Goal: Task Accomplishment & Management: Complete application form

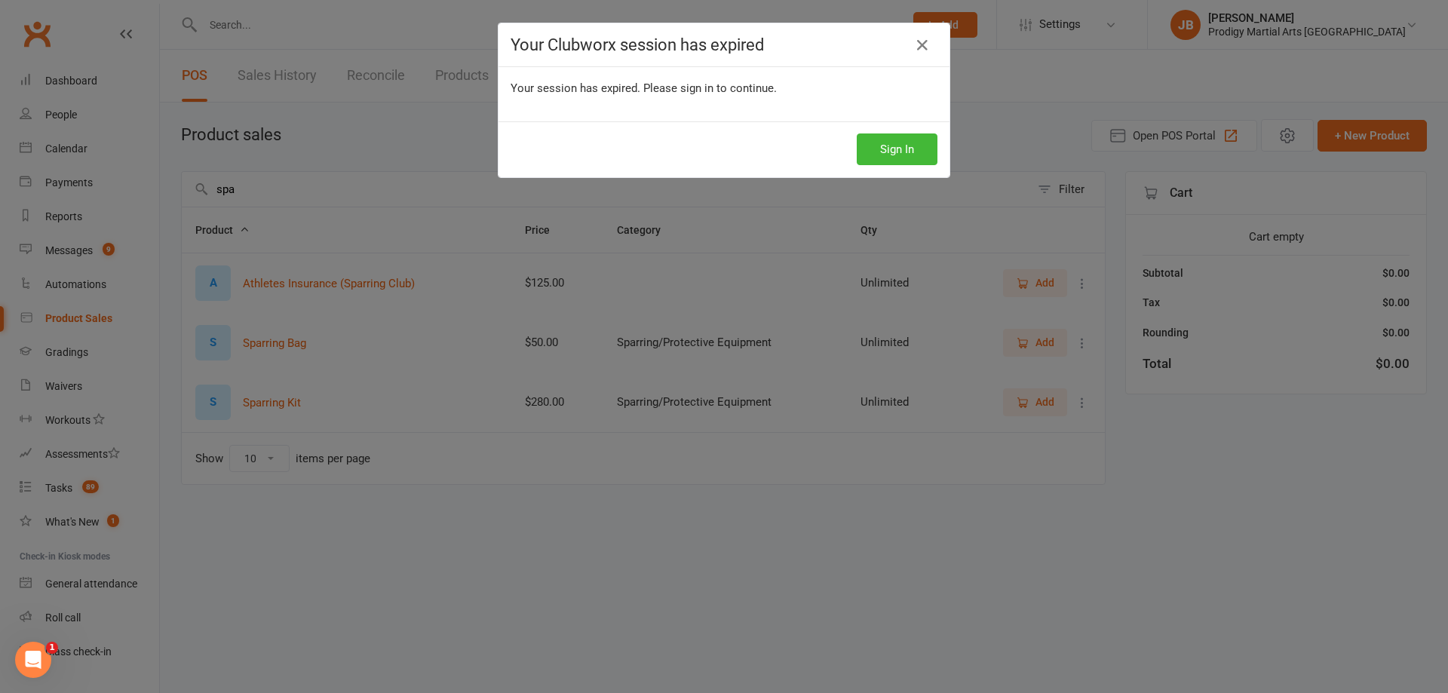
click at [932, 149] on div "Sign In" at bounding box center [724, 149] width 451 height 56
click at [923, 150] on button "Sign In" at bounding box center [897, 150] width 81 height 32
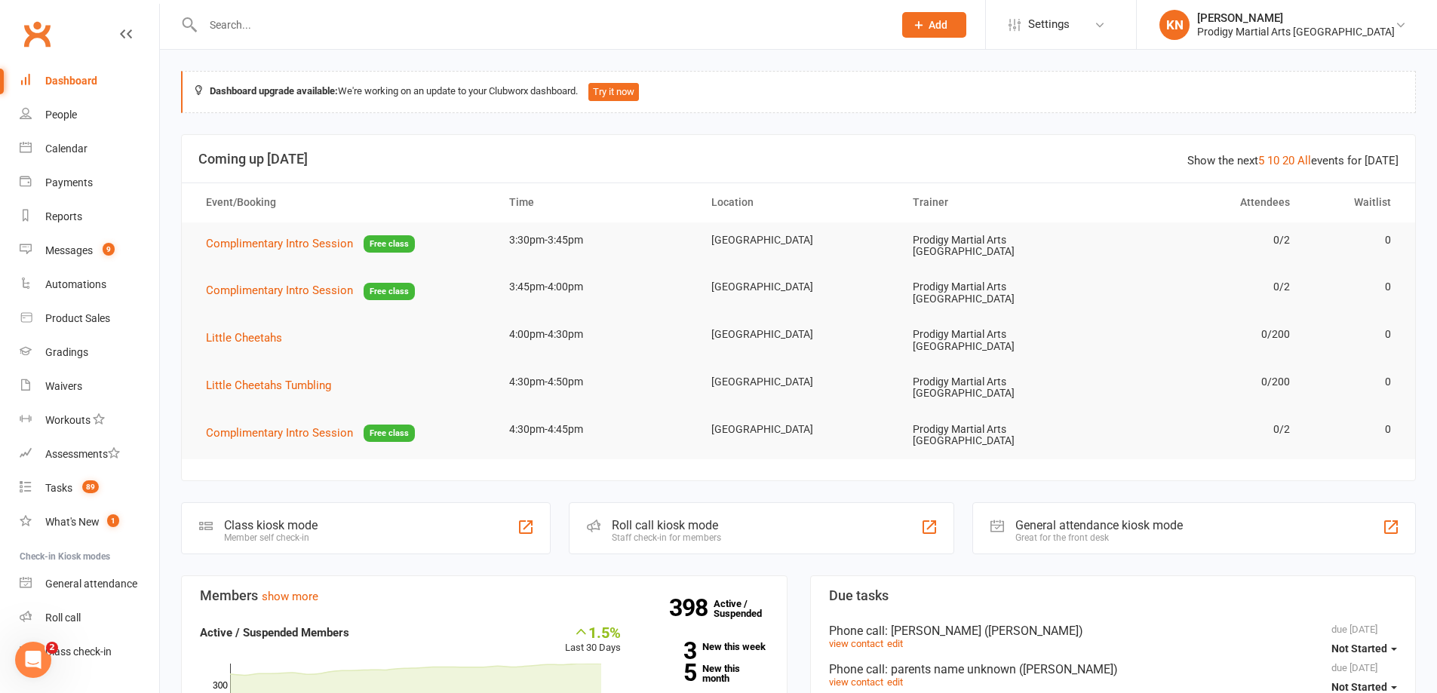
click at [269, 23] on input "text" at bounding box center [540, 24] width 684 height 21
click at [327, 26] on input "text" at bounding box center [540, 24] width 684 height 21
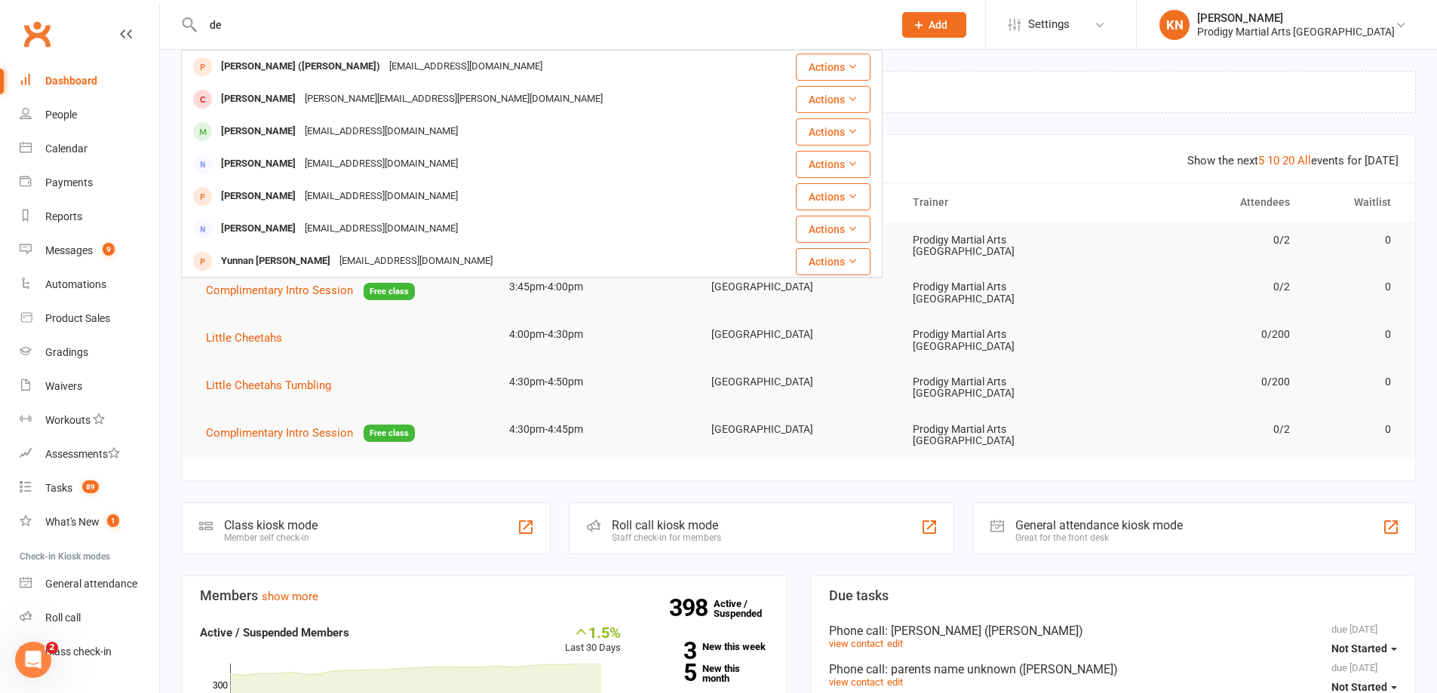
type input "d"
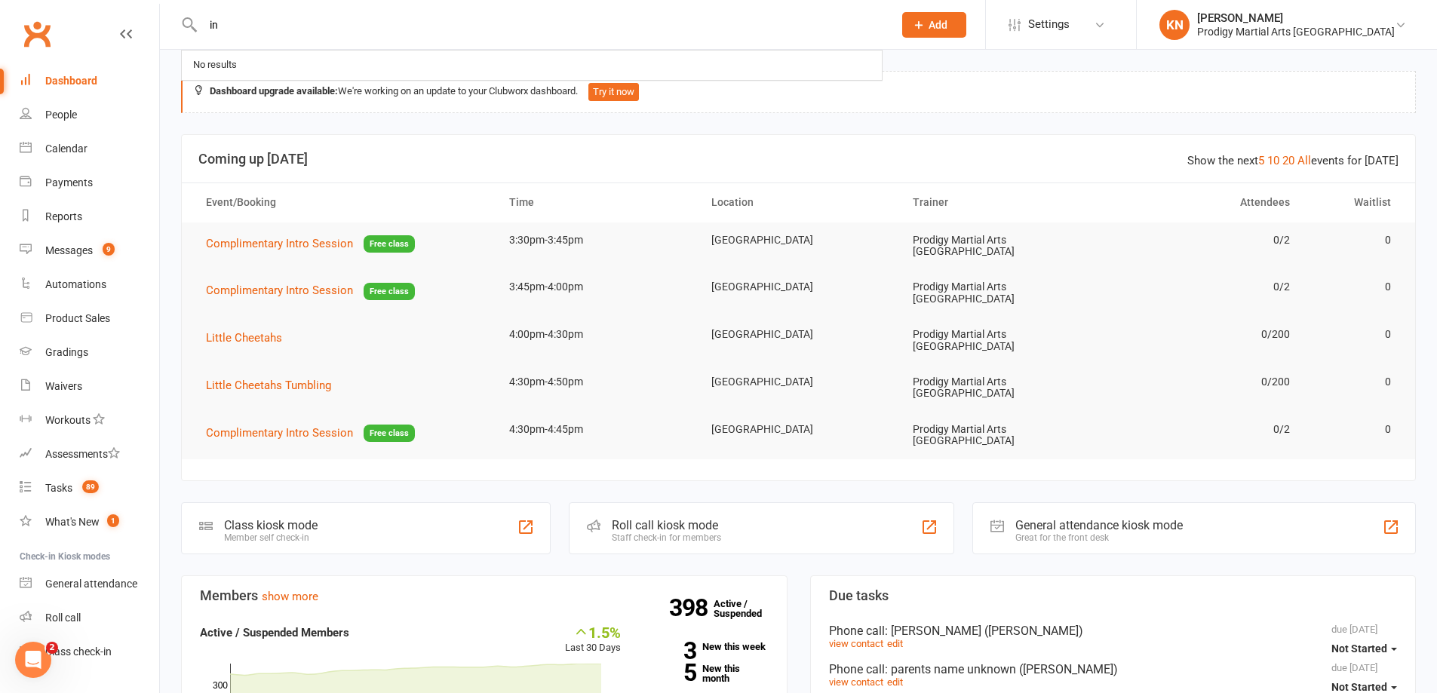
type input "i"
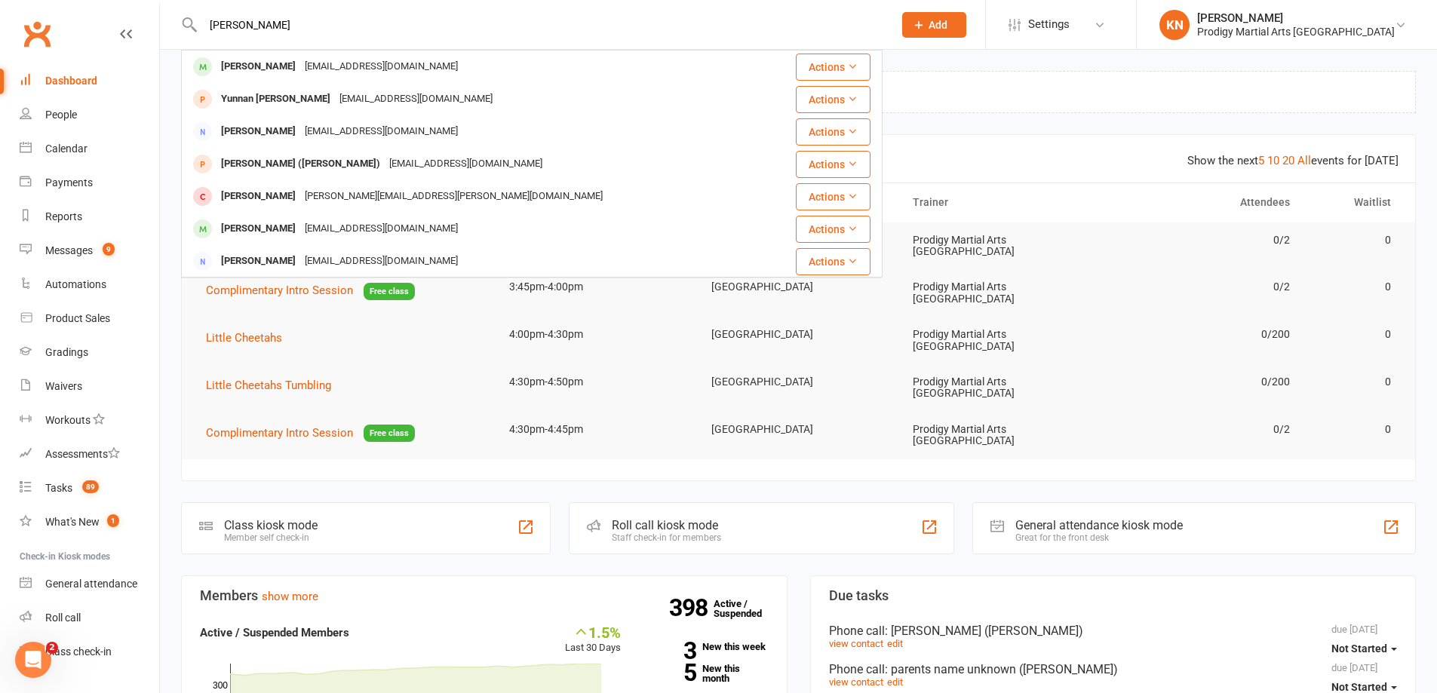
type input "Deanna Fernando"
click at [926, 26] on icon at bounding box center [919, 25] width 14 height 14
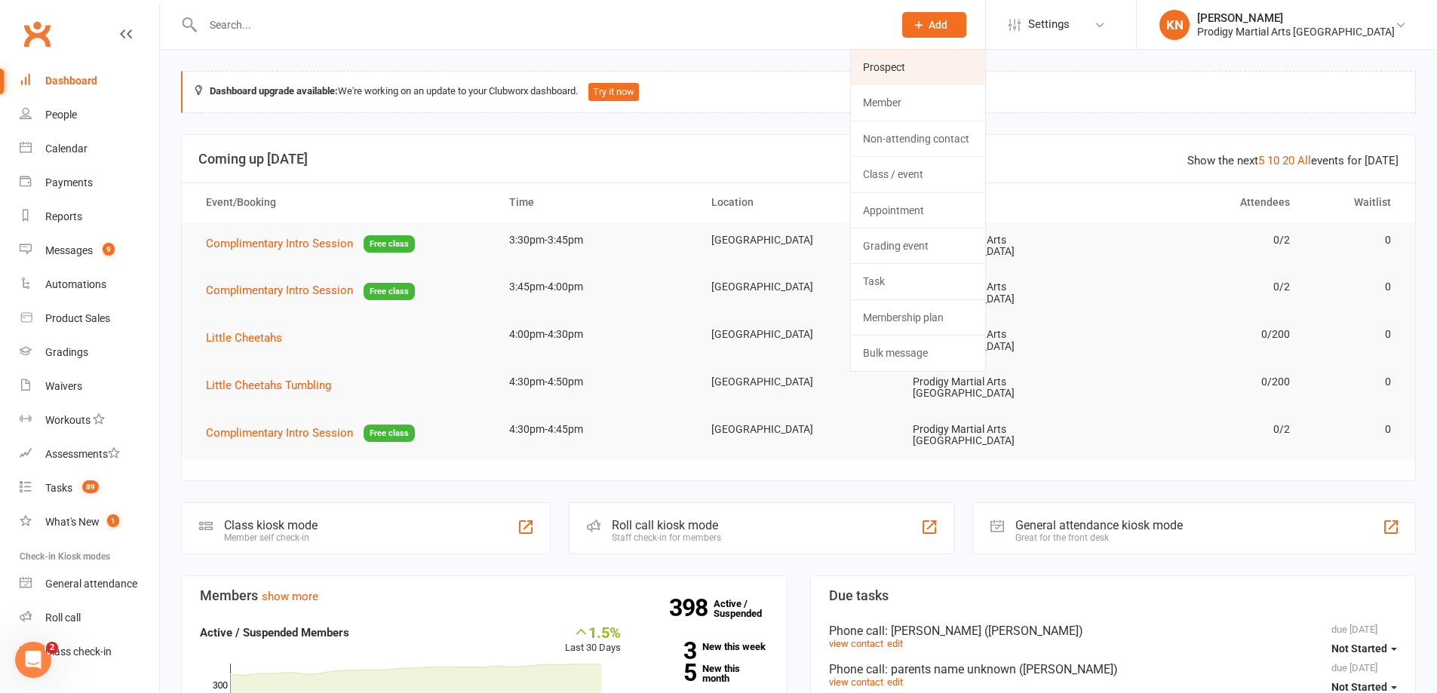
click at [951, 74] on link "Prospect" at bounding box center [918, 67] width 134 height 35
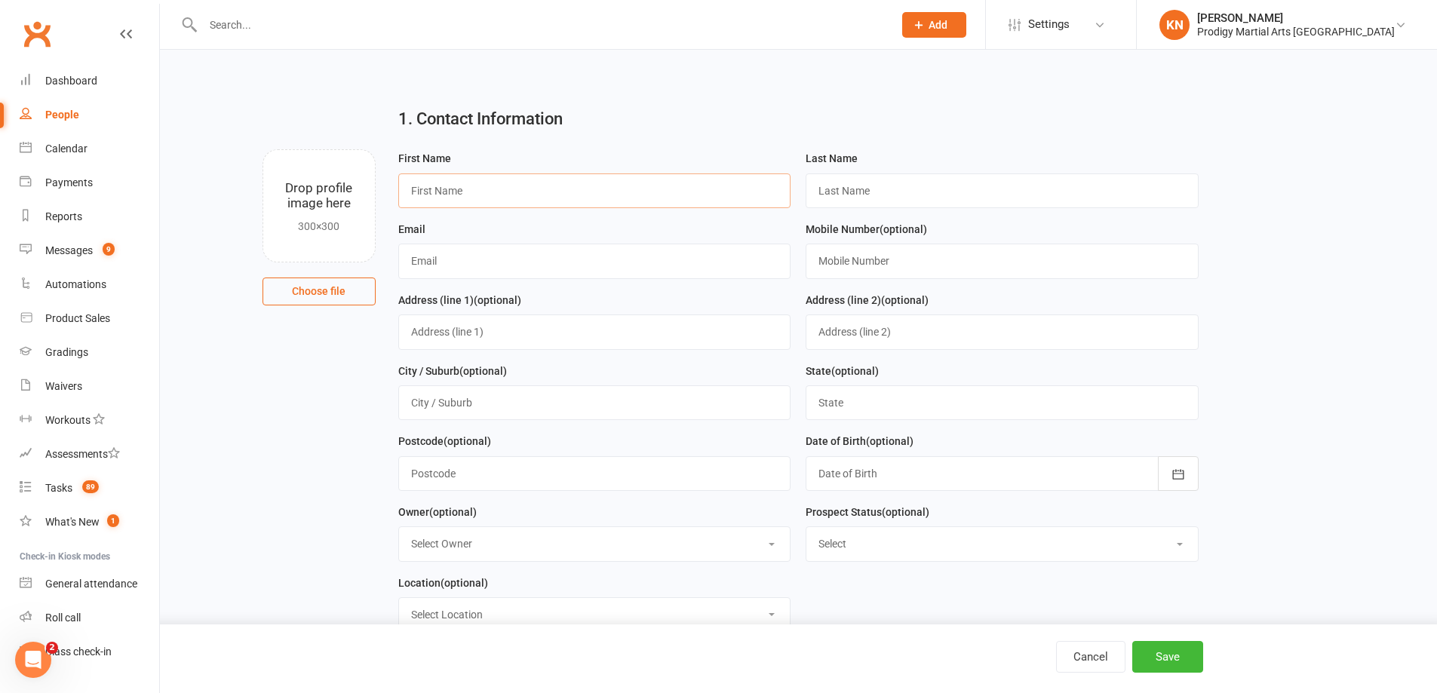
click at [596, 192] on input "text" at bounding box center [594, 191] width 393 height 35
type input "Ineka"
click at [822, 195] on input "text" at bounding box center [1002, 191] width 393 height 35
click at [902, 192] on input "(Deanna Fernando 4 yrs)" at bounding box center [1002, 191] width 393 height 35
type input "(Deanna 4 yrs)"
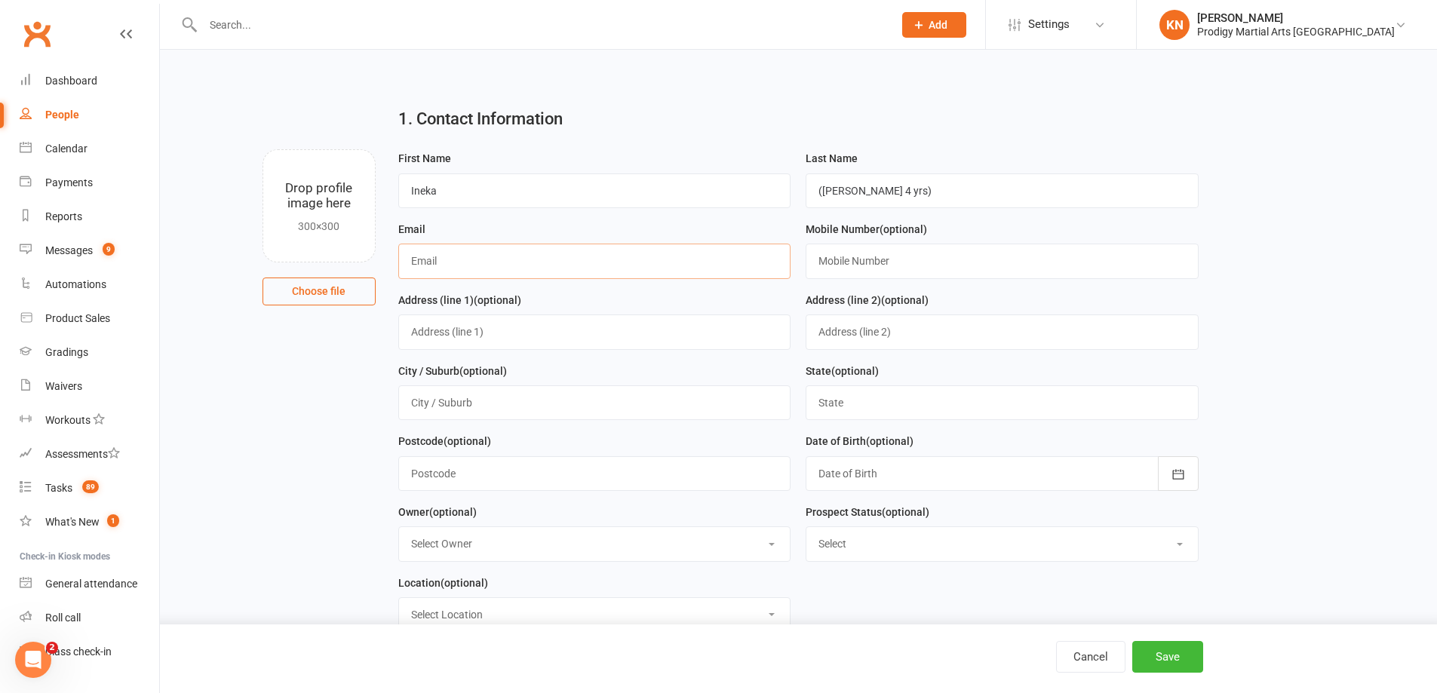
click at [611, 265] on input "text" at bounding box center [594, 261] width 393 height 35
type input "ineka321@gmail.com"
click at [965, 266] on input "text" at bounding box center [1002, 261] width 393 height 35
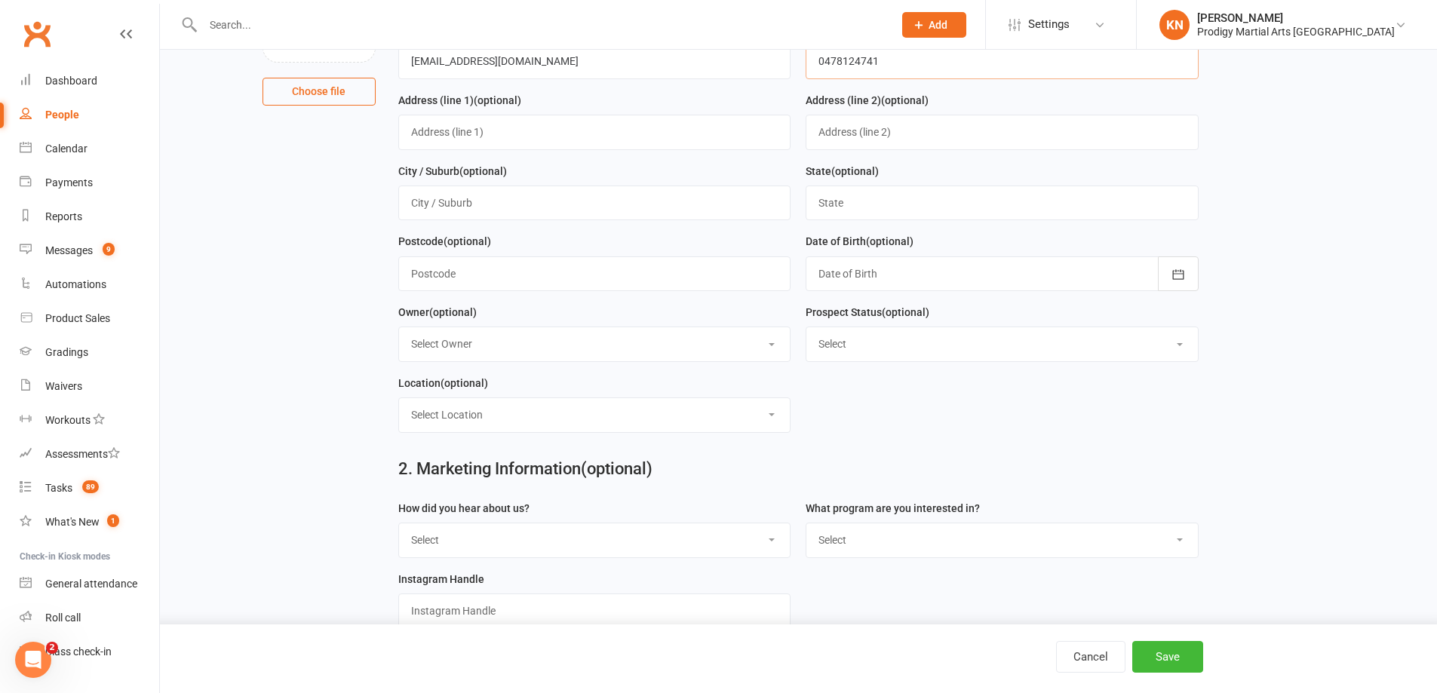
scroll to position [226, 0]
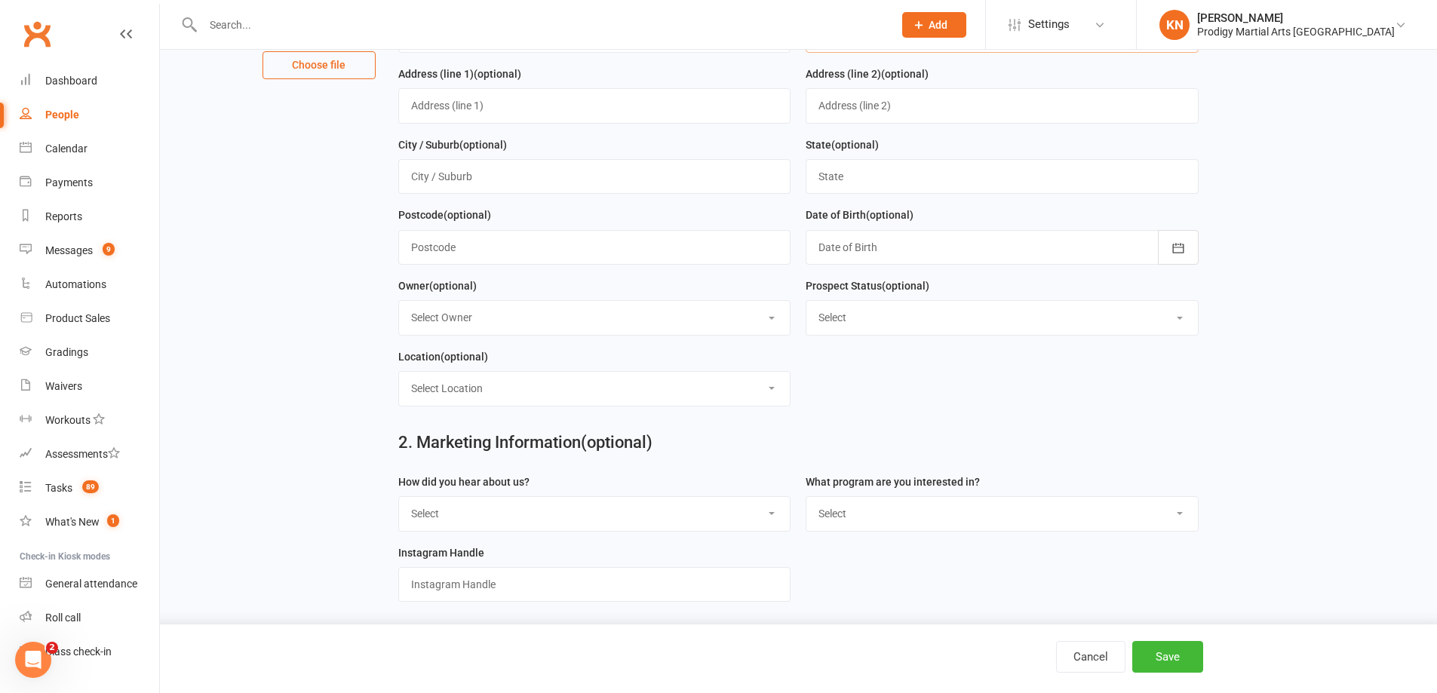
type input "0478124741"
click at [860, 320] on select "Select HOT LEAD - Booked for Intro HOT LEAD - Intro Attended + Sales Pitch Give…" at bounding box center [1002, 317] width 392 height 33
select select "HOT LEAD - Booked for Intro"
click at [806, 306] on select "Select HOT LEAD - Booked for Intro HOT LEAD - Intro Attended + Sales Pitch Give…" at bounding box center [1002, 317] width 392 height 33
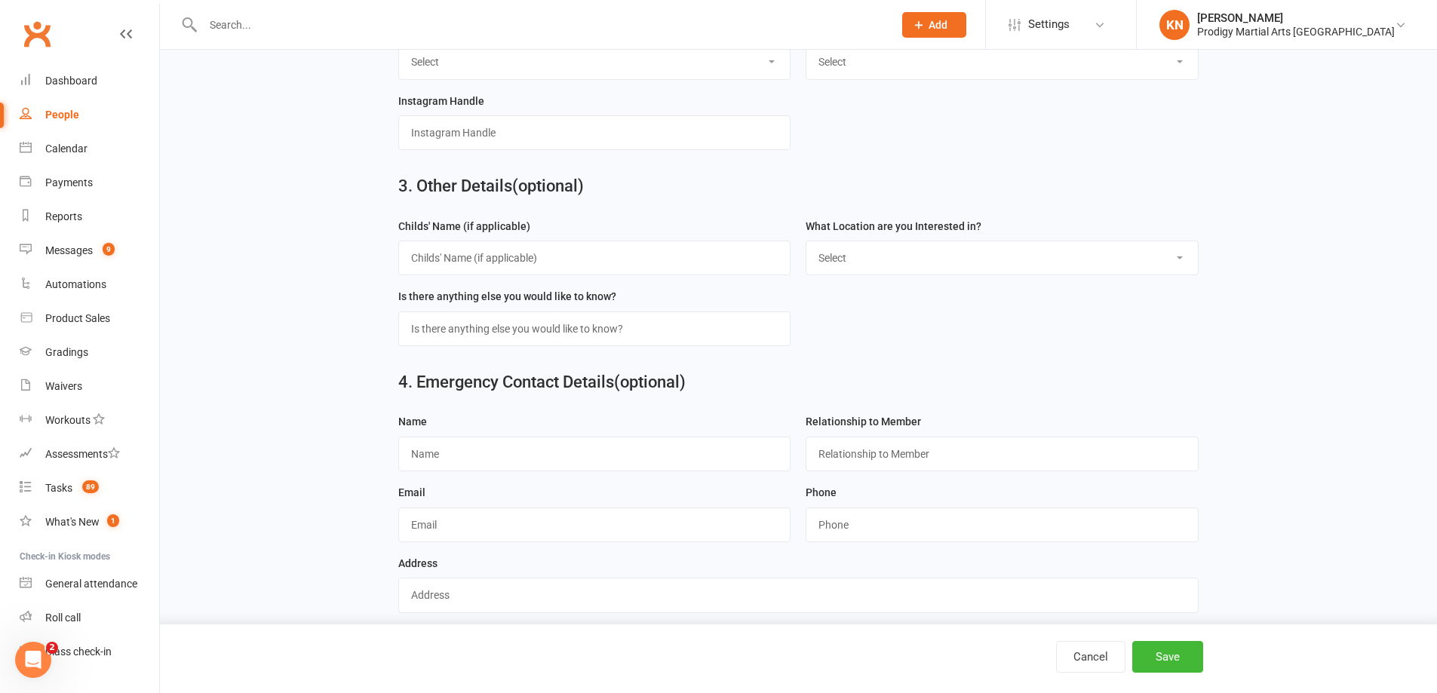
scroll to position [679, 0]
click at [880, 74] on select "Select Little Cheetahs (3-6 years) Kids Taekwondo (7-14 years) Kids Brazilian J…" at bounding box center [1002, 61] width 392 height 33
select select "Kids Brazilian Jiu Jitsu (5-14 years)"
click at [806, 51] on select "Select Little Cheetahs (3-6 years) Kids Taekwondo (7-14 years) Kids Brazilian J…" at bounding box center [1002, 61] width 392 height 33
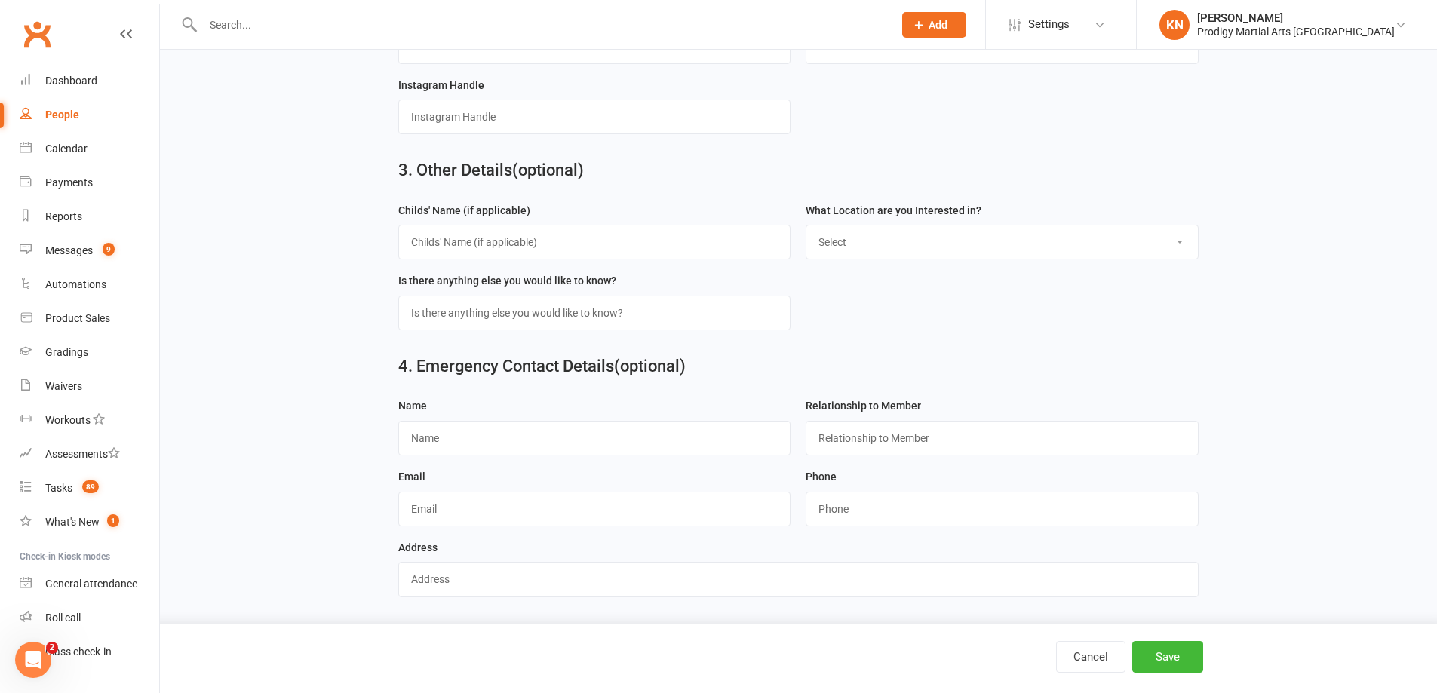
drag, startPoint x: 876, startPoint y: 232, endPoint x: 874, endPoint y: 242, distance: 10.8
click at [873, 245] on select "Select Seven Hills" at bounding box center [1002, 242] width 392 height 33
select select "[GEOGRAPHIC_DATA]"
click at [806, 226] on select "Select Seven Hills" at bounding box center [1002, 242] width 392 height 33
click at [1190, 653] on button "Save" at bounding box center [1167, 657] width 71 height 32
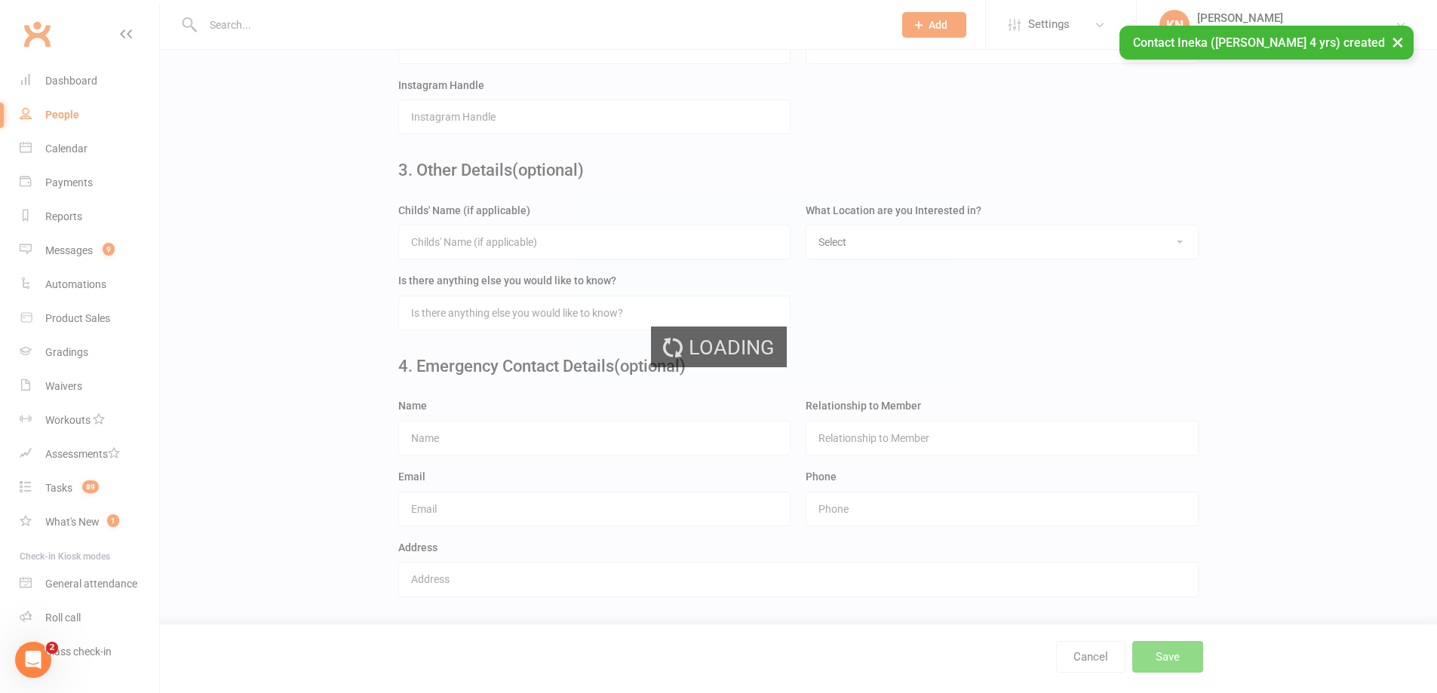
scroll to position [0, 0]
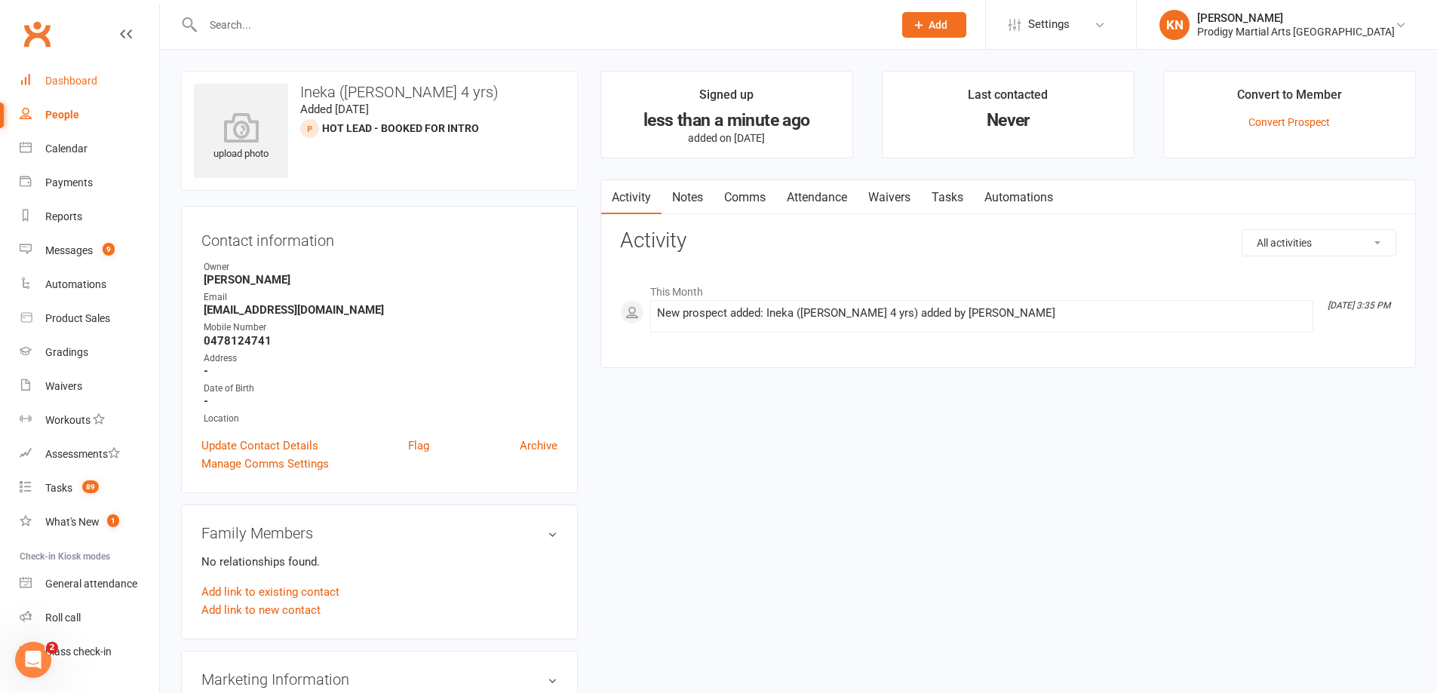
click at [89, 76] on div "Dashboard" at bounding box center [71, 81] width 52 height 12
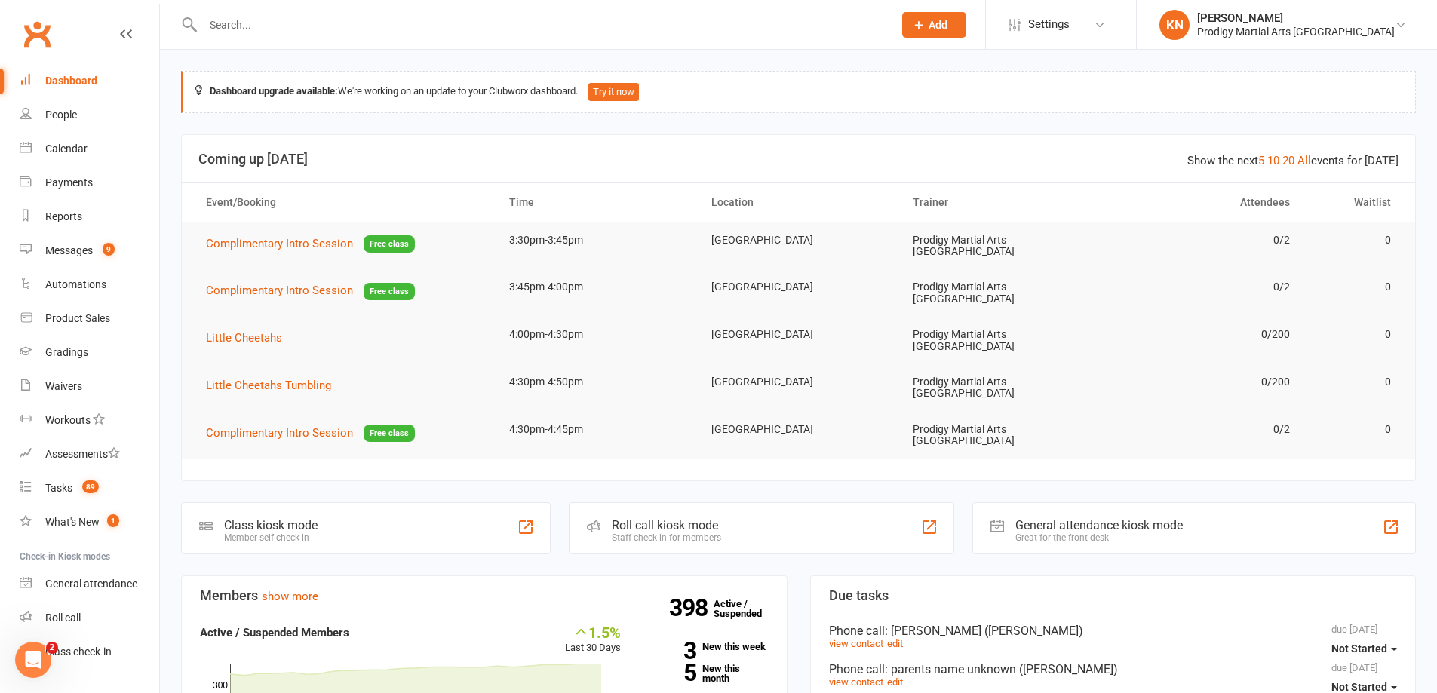
click at [293, 502] on div "Class kiosk mode Member self check-in" at bounding box center [366, 528] width 370 height 52
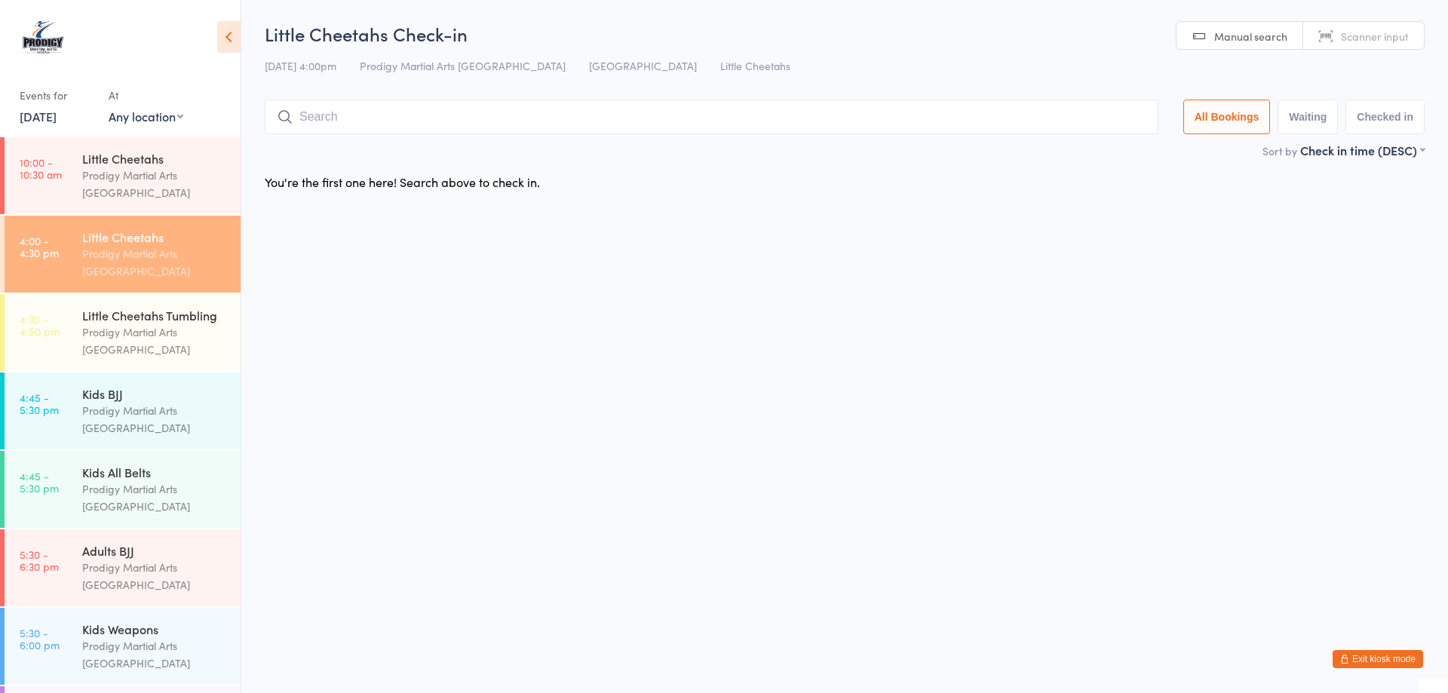
click at [150, 275] on div "Prodigy Martial Arts [GEOGRAPHIC_DATA]" at bounding box center [155, 262] width 146 height 35
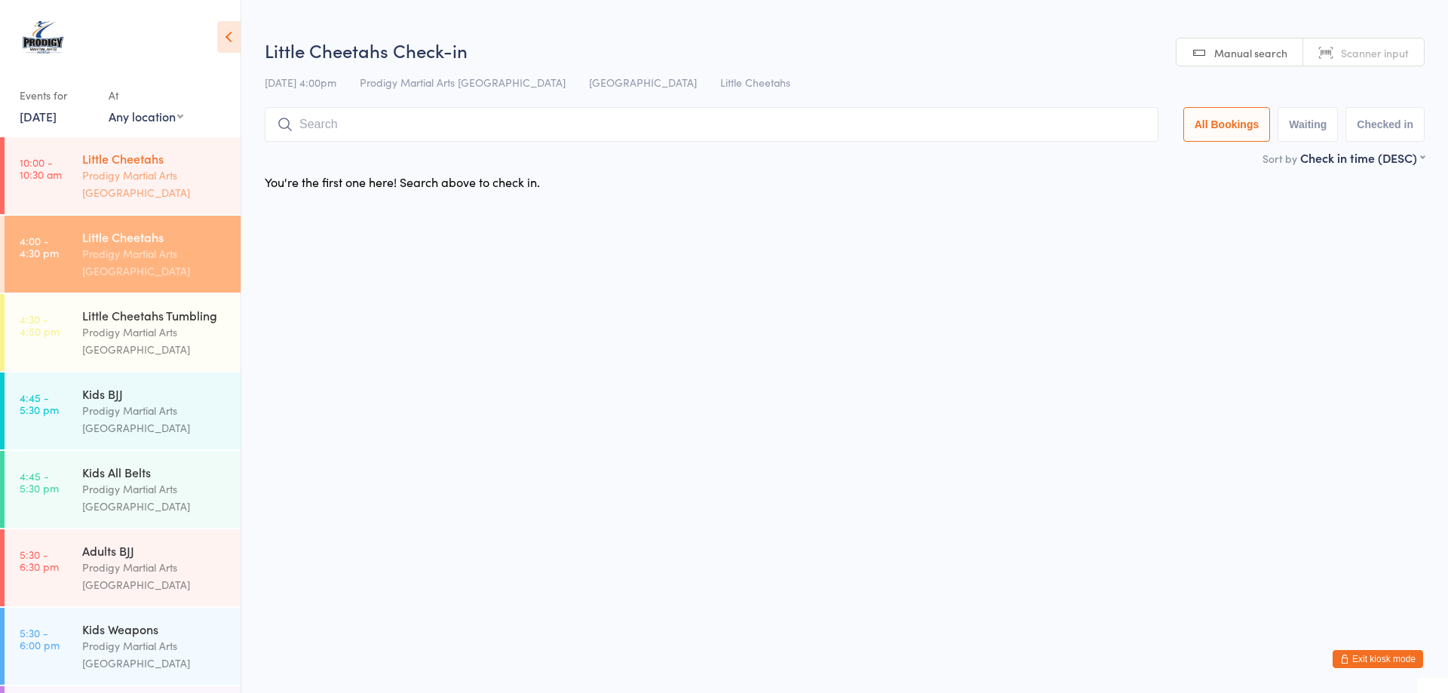
click at [133, 181] on div "Prodigy Martial Arts [GEOGRAPHIC_DATA]" at bounding box center [155, 184] width 146 height 35
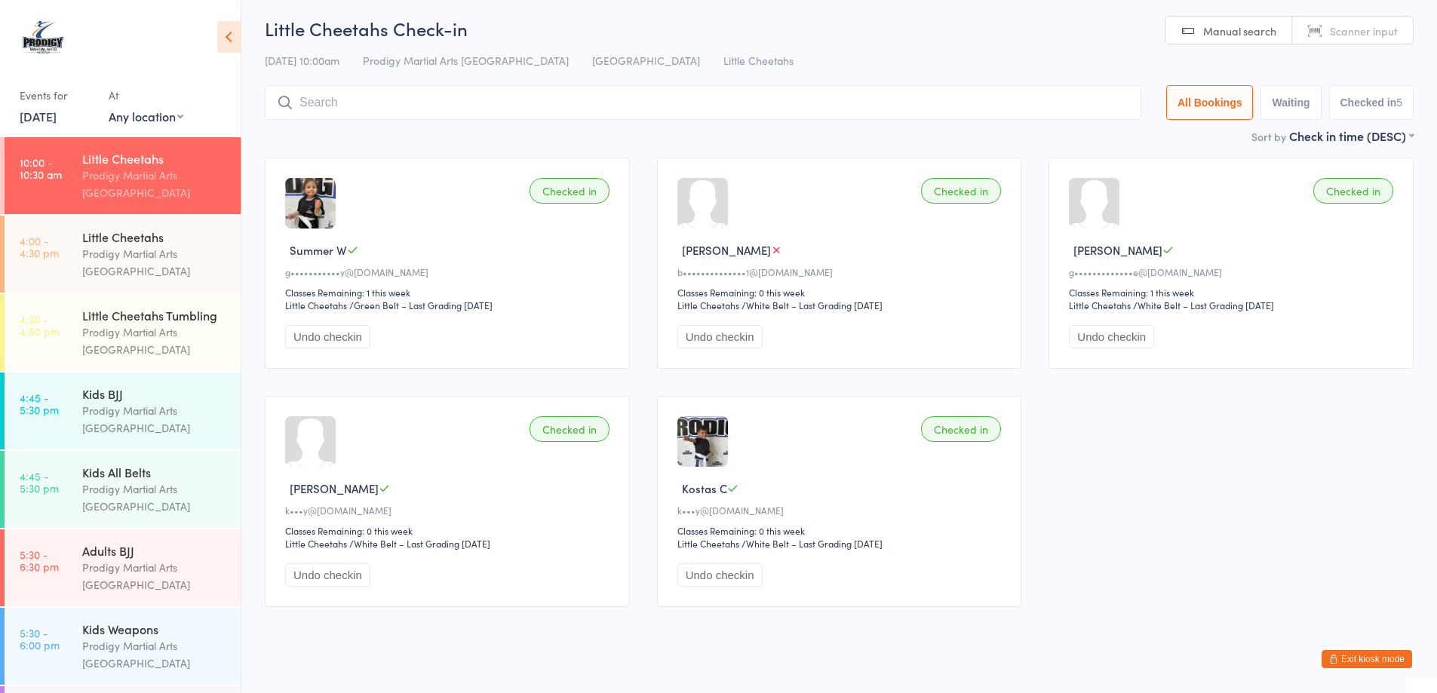
scroll to position [41, 0]
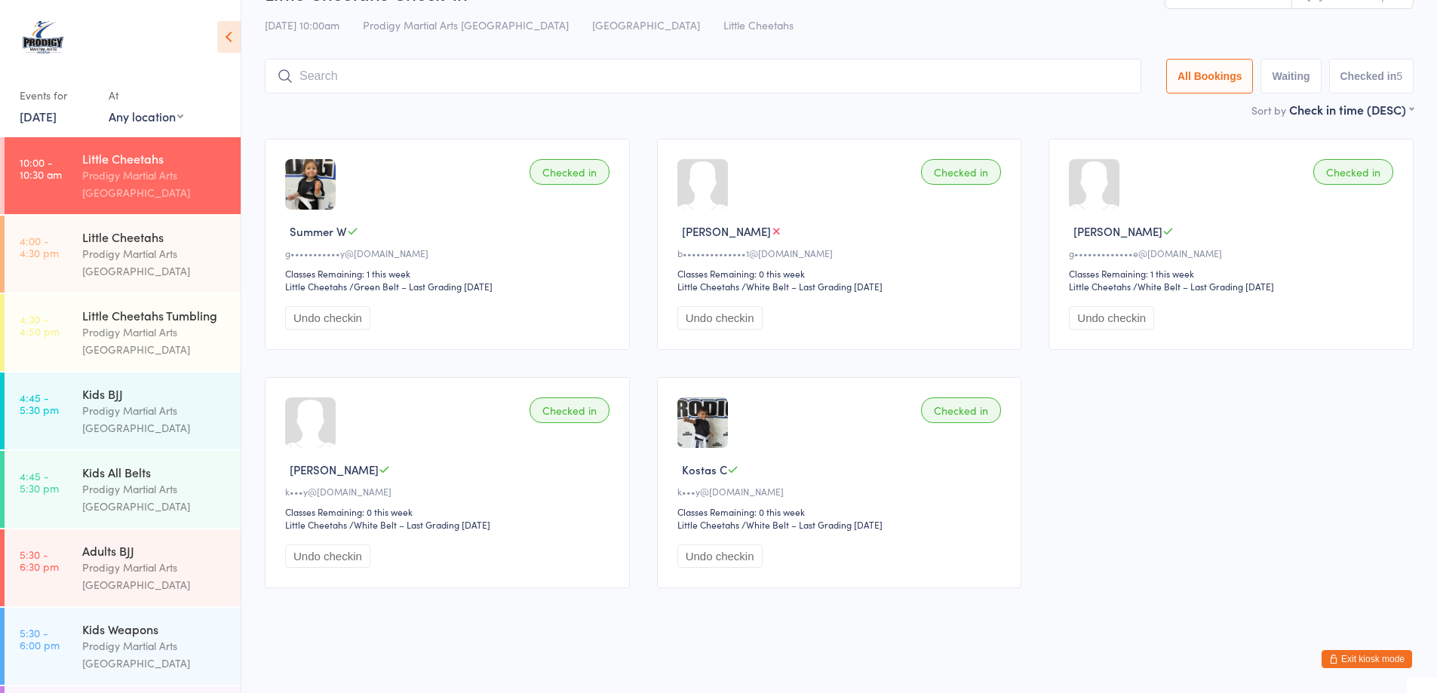
click at [1349, 667] on button "Exit kiosk mode" at bounding box center [1367, 659] width 91 height 18
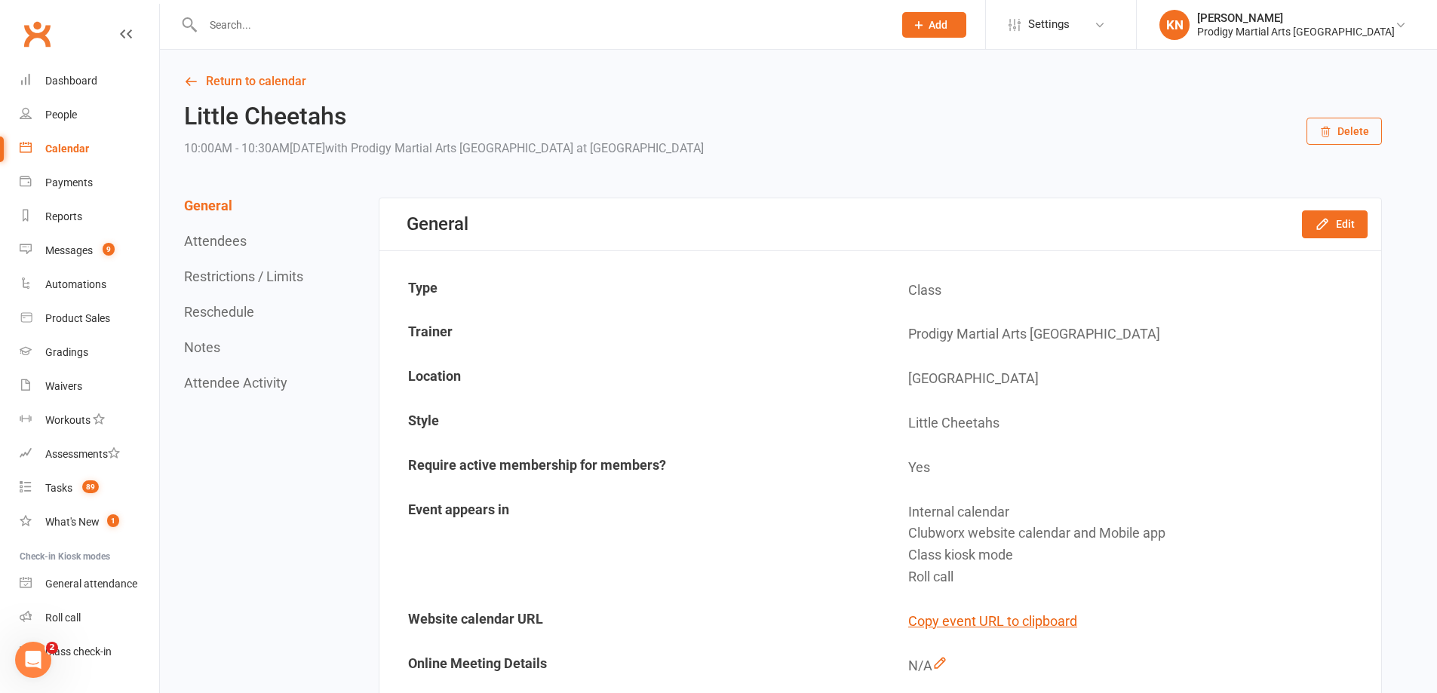
drag, startPoint x: 216, startPoint y: 25, endPoint x: 209, endPoint y: 18, distance: 9.6
click at [211, 21] on input "text" at bounding box center [540, 24] width 684 height 21
type input "paige"
click at [59, 79] on div "Dashboard" at bounding box center [71, 81] width 52 height 12
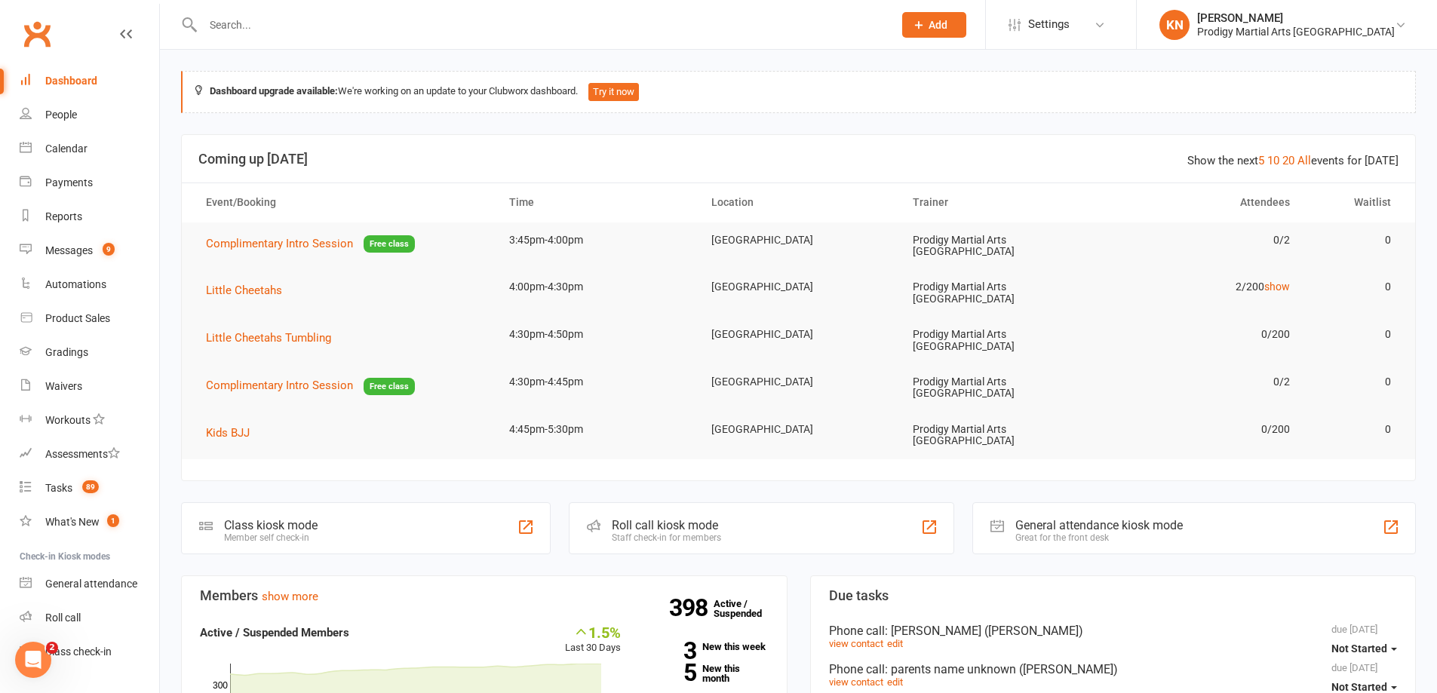
click at [267, 518] on div "Class kiosk mode" at bounding box center [271, 525] width 94 height 14
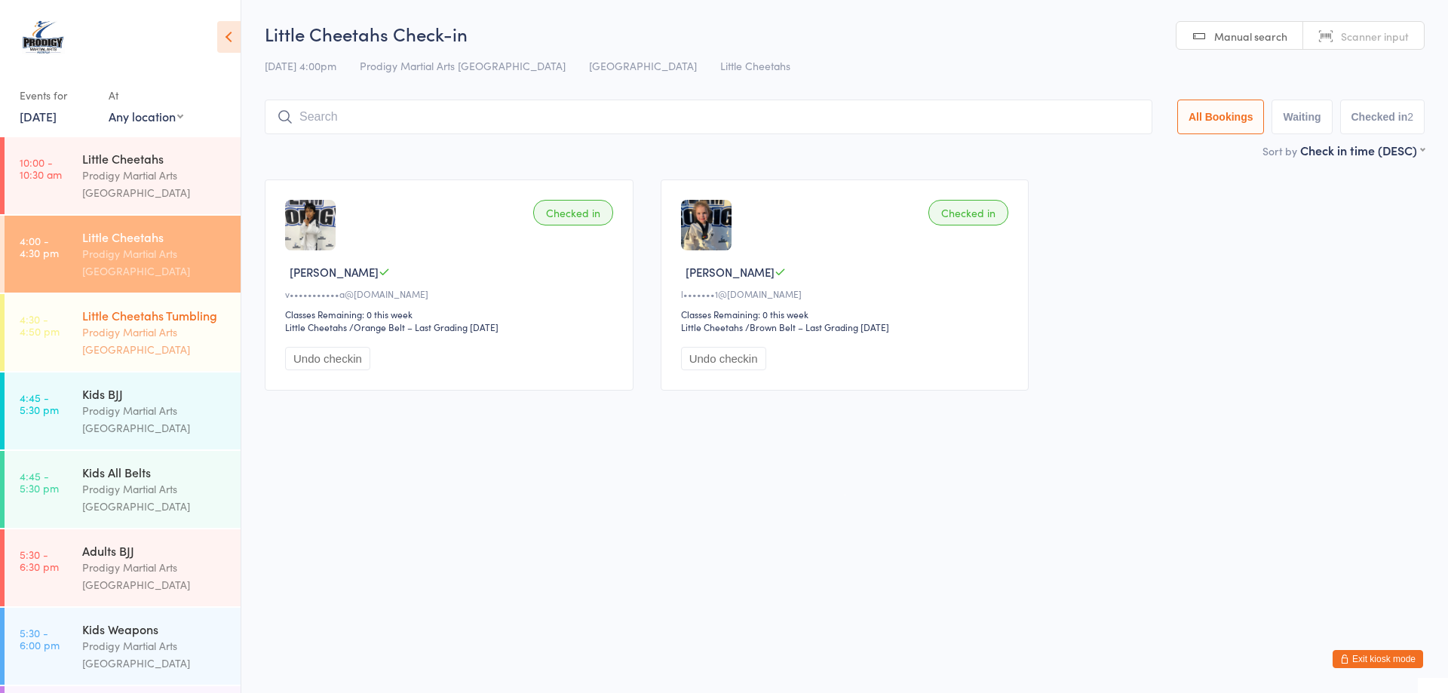
click at [178, 320] on div "Little Cheetahs Tumbling" at bounding box center [155, 315] width 146 height 17
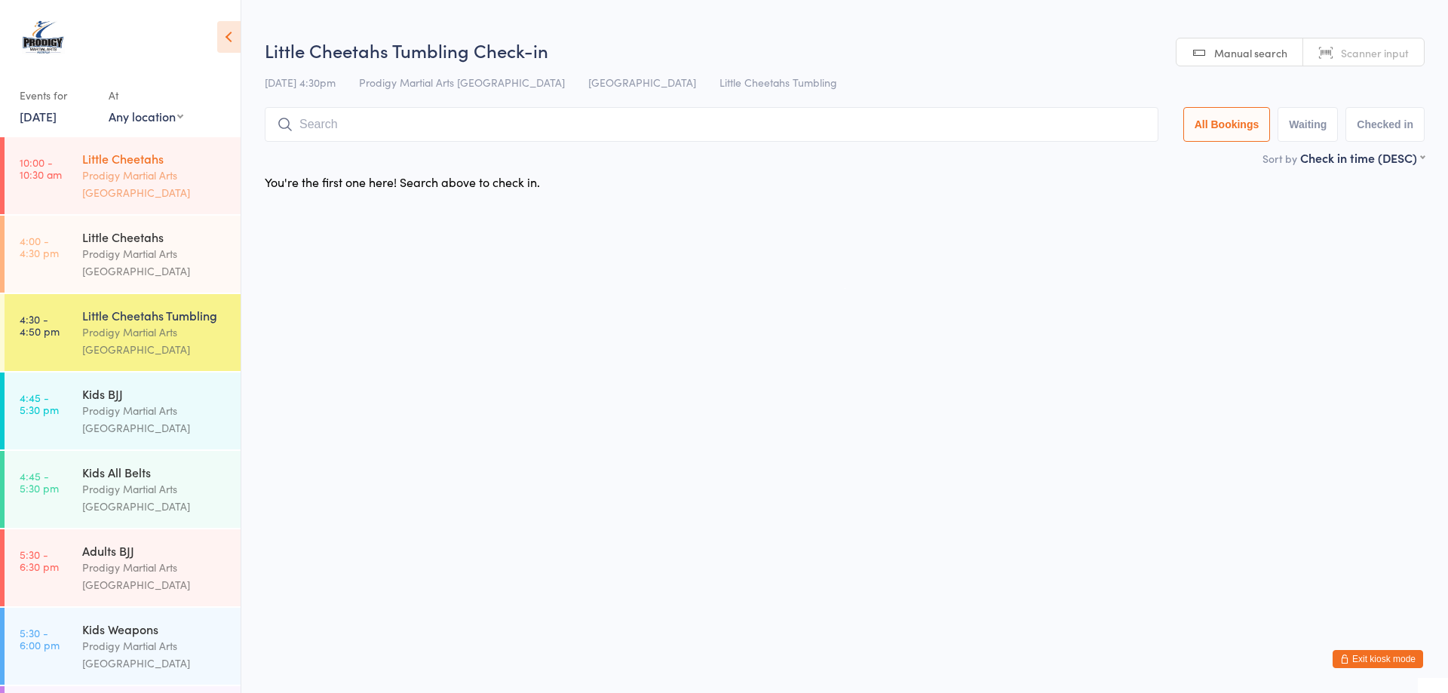
click at [131, 192] on div "Prodigy Martial Arts [GEOGRAPHIC_DATA]" at bounding box center [155, 184] width 146 height 35
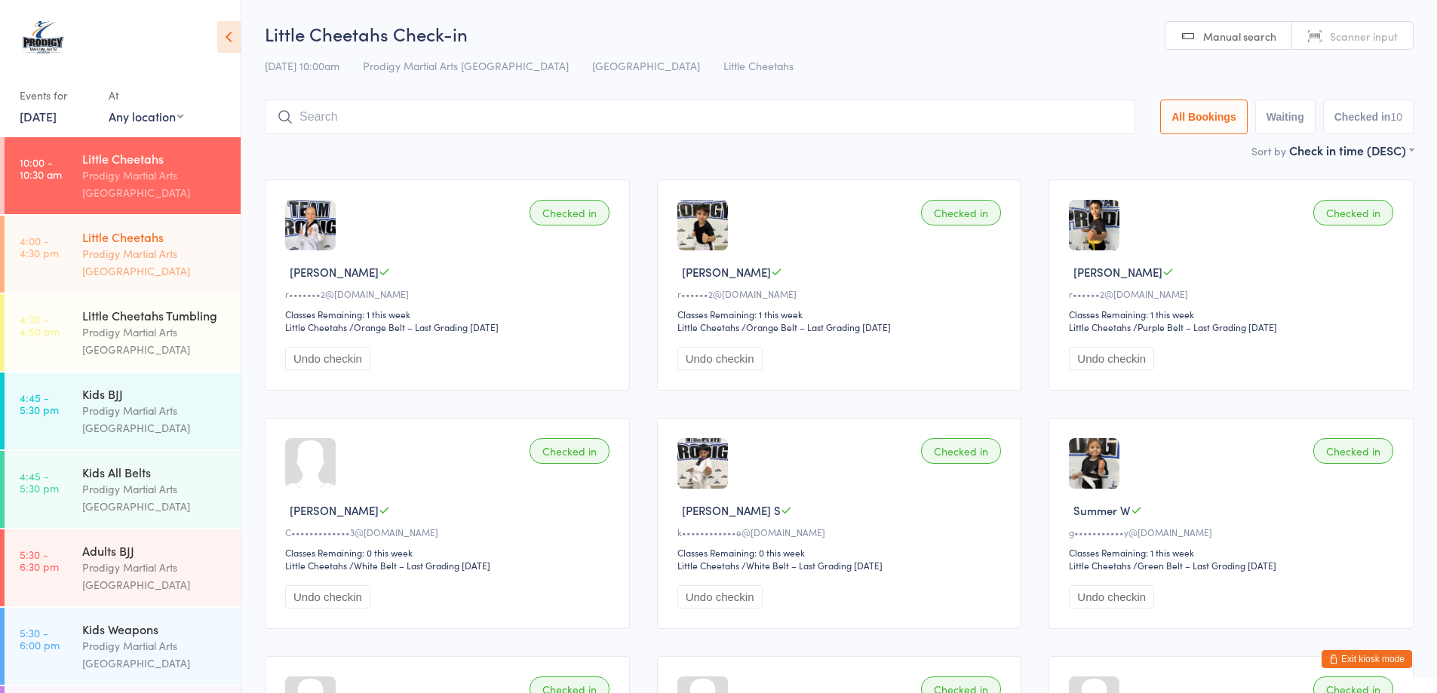
click at [162, 265] on div "Prodigy Martial Arts [GEOGRAPHIC_DATA]" at bounding box center [155, 262] width 146 height 35
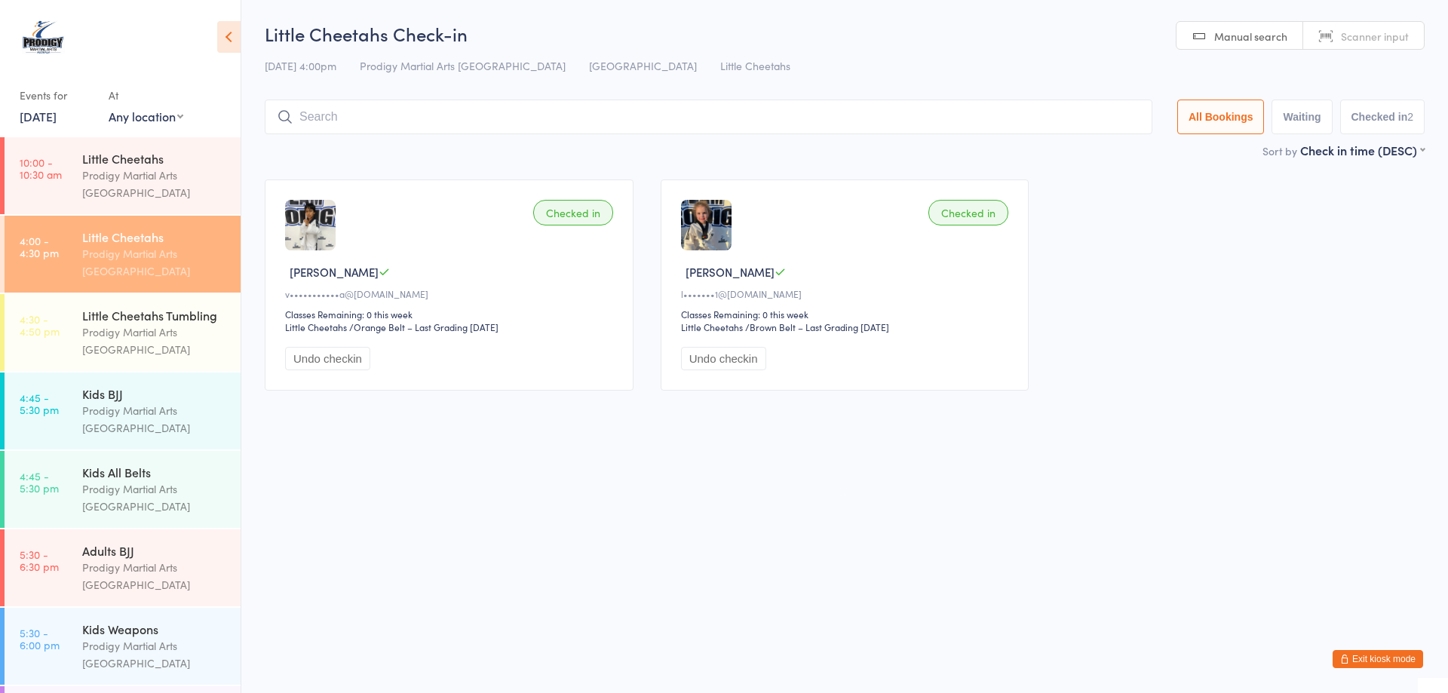
click at [1359, 664] on button "Exit kiosk mode" at bounding box center [1378, 659] width 91 height 18
